Goal: Information Seeking & Learning: Find specific fact

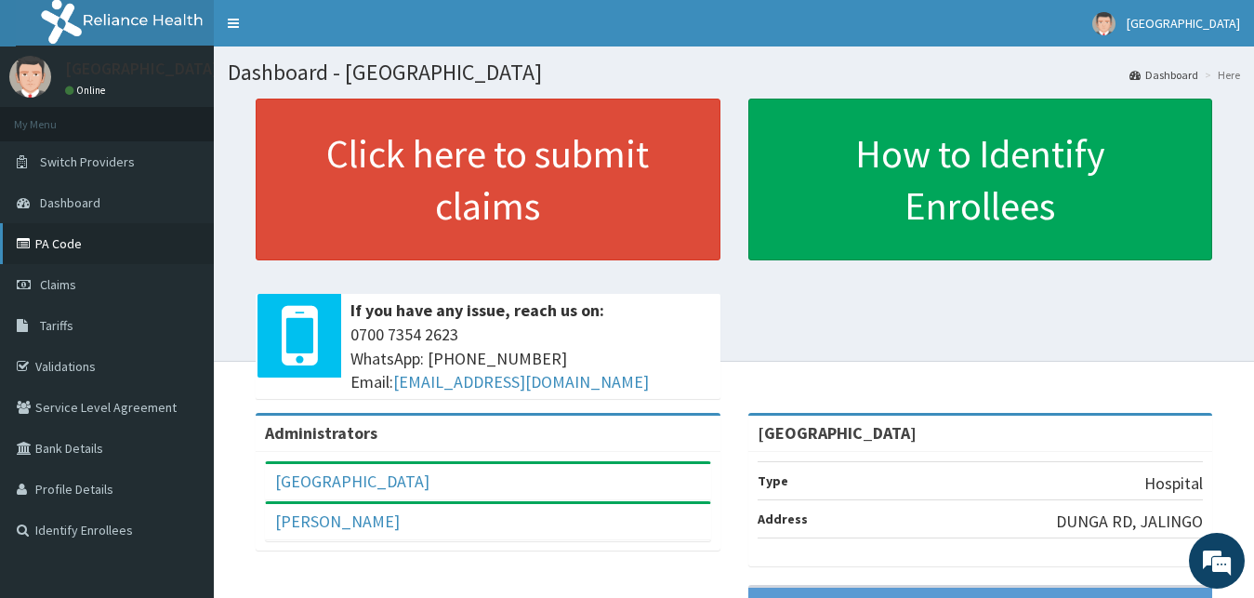
click at [57, 245] on link "PA Code" at bounding box center [107, 243] width 214 height 41
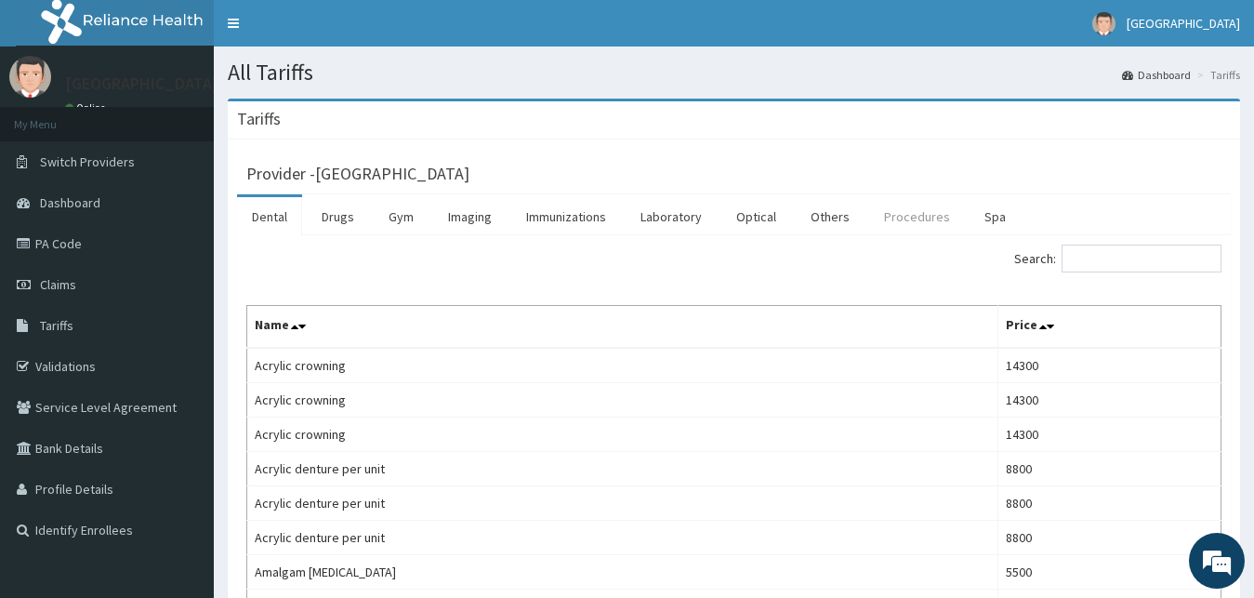
click at [914, 213] on link "Procedures" at bounding box center [917, 216] width 96 height 39
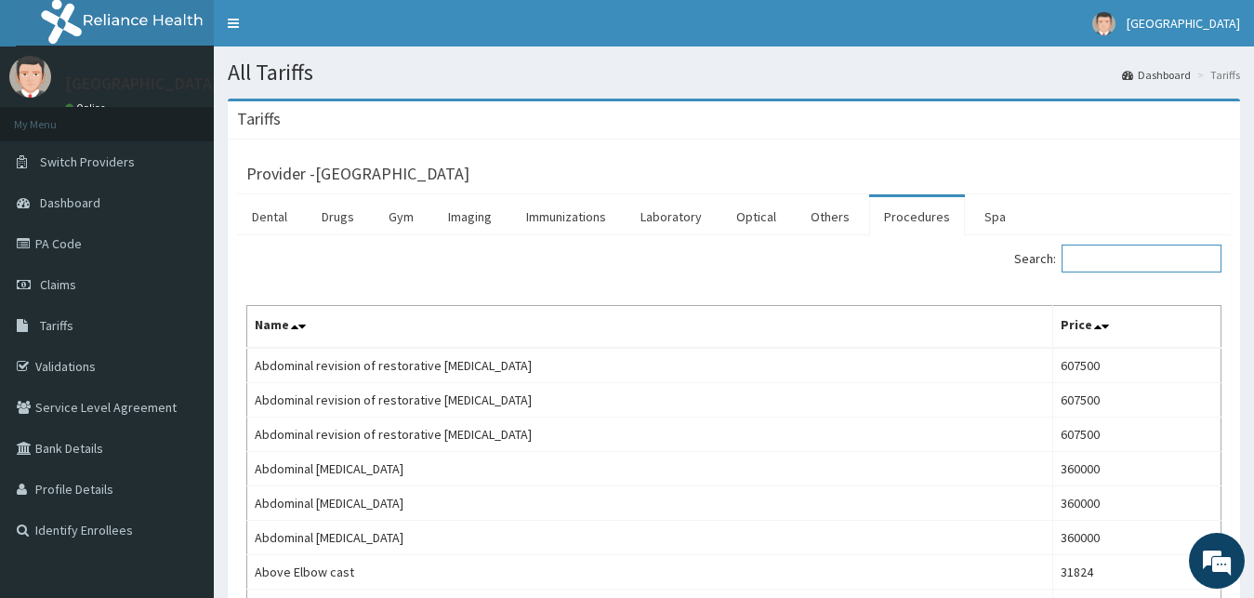
click at [1118, 261] on input "Search:" at bounding box center [1142, 259] width 160 height 28
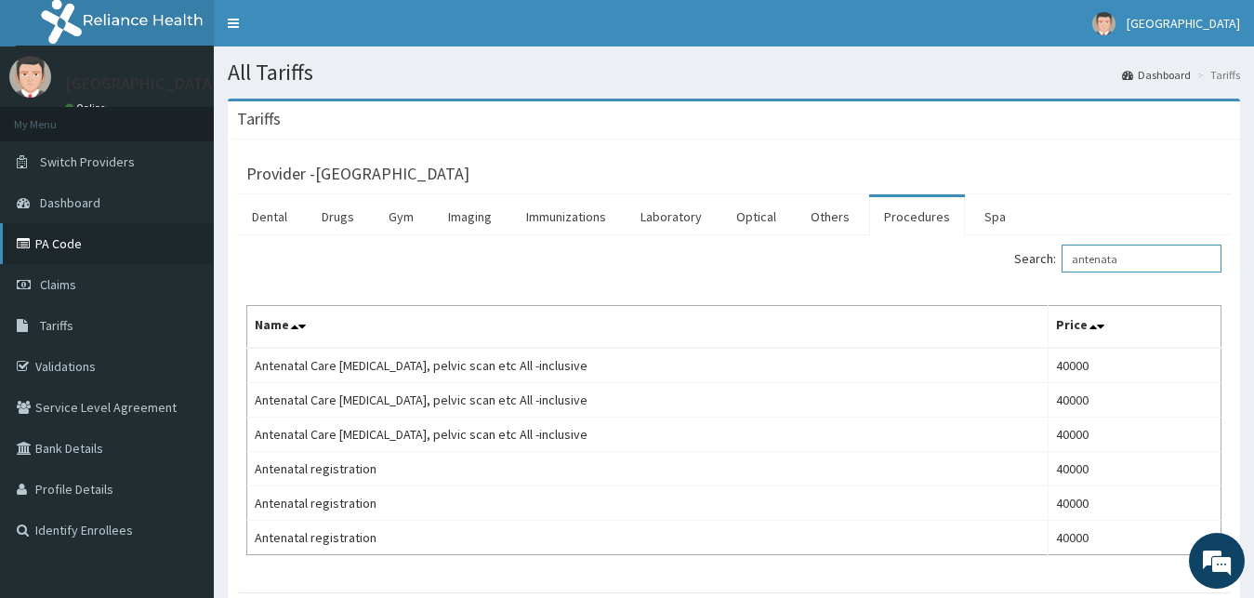
type input "antenata"
click at [74, 256] on link "PA Code" at bounding box center [107, 243] width 214 height 41
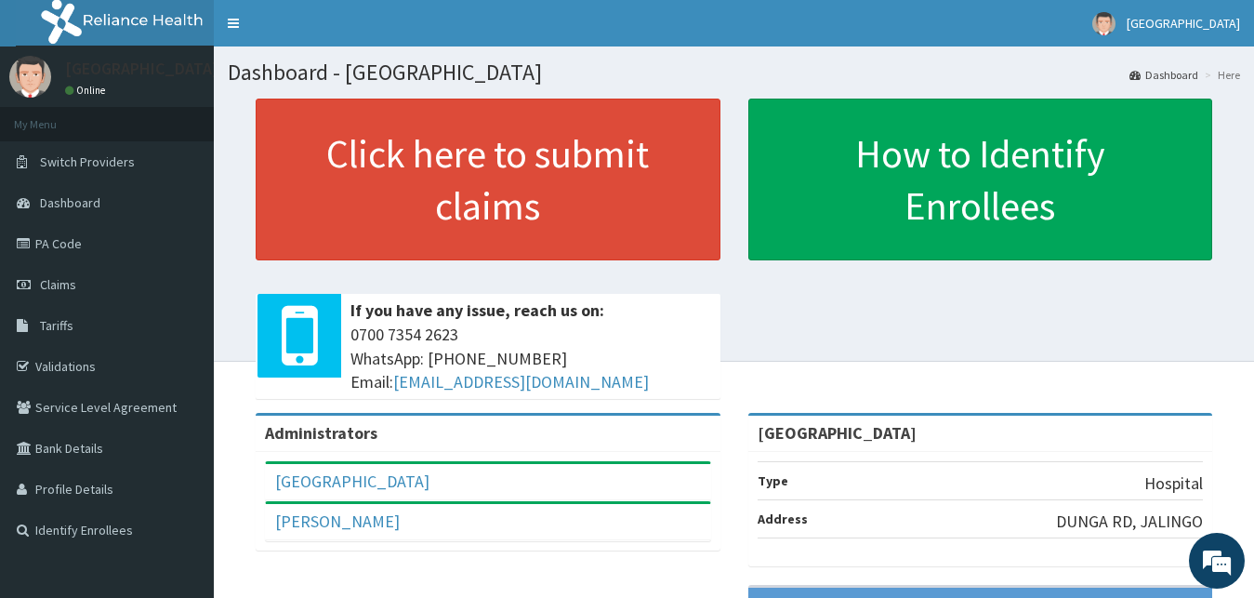
click at [35, 259] on link "PA Code" at bounding box center [107, 243] width 214 height 41
